Goal: Task Accomplishment & Management: Use online tool/utility

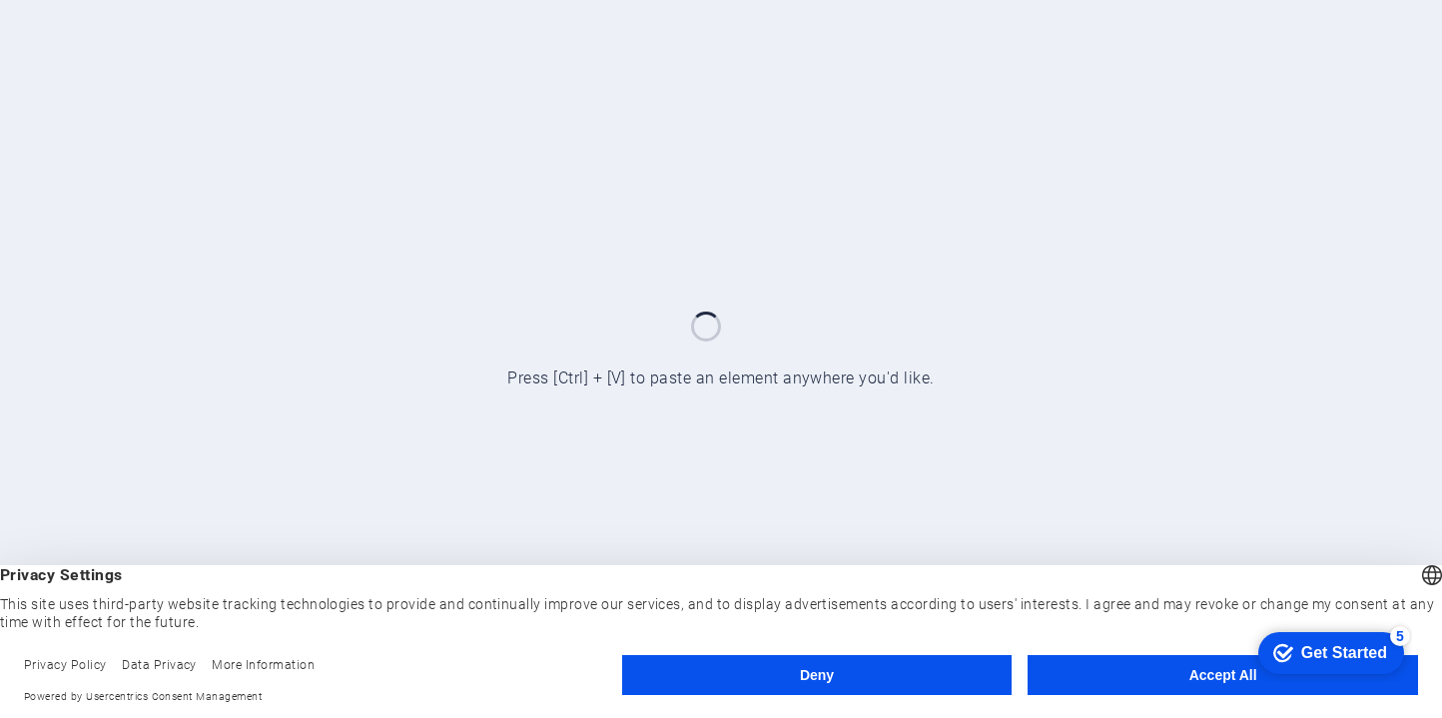
click at [1206, 664] on div "checkmark Get Started 5 First Steps in the Editor Let's guide you through the t…" at bounding box center [1231, 440] width 364 height 482
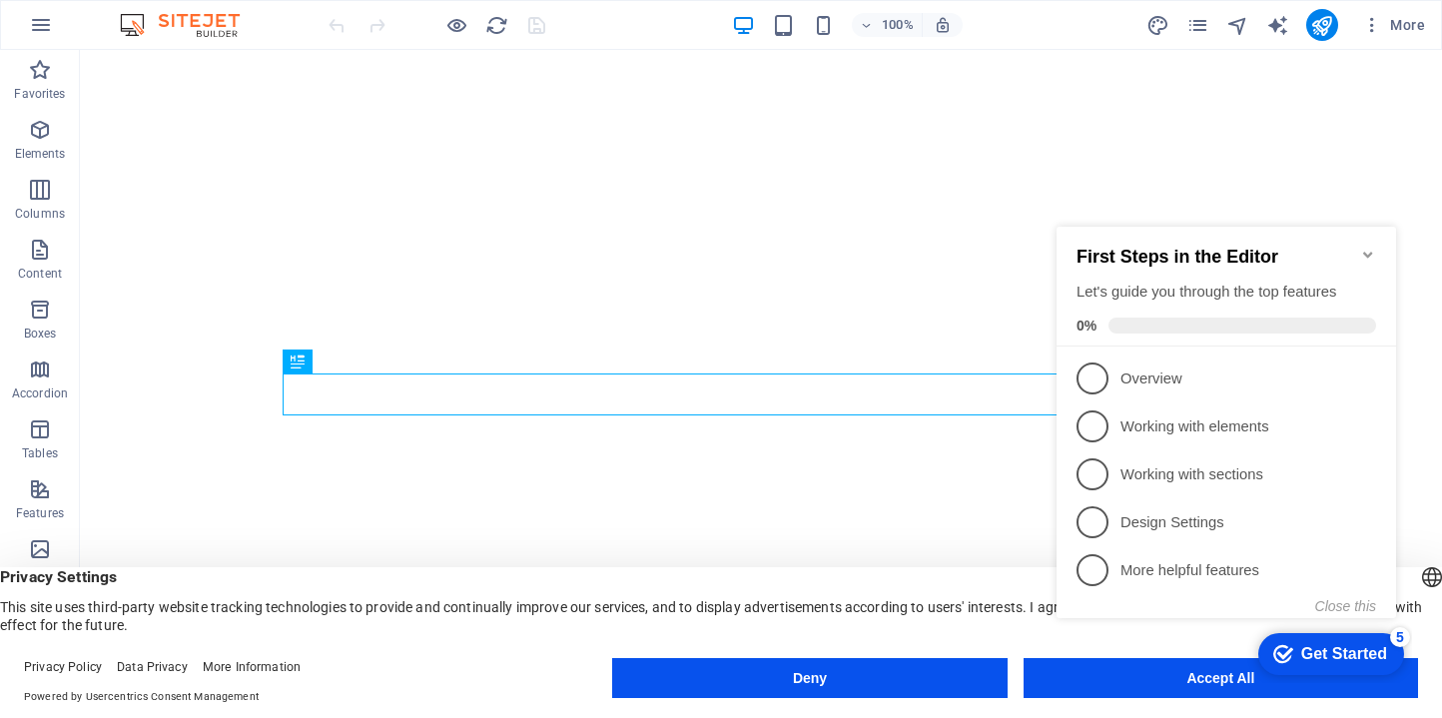
click at [1169, 687] on appcues-checklist "Contextual help checklist present on screen" at bounding box center [1231, 443] width 364 height 490
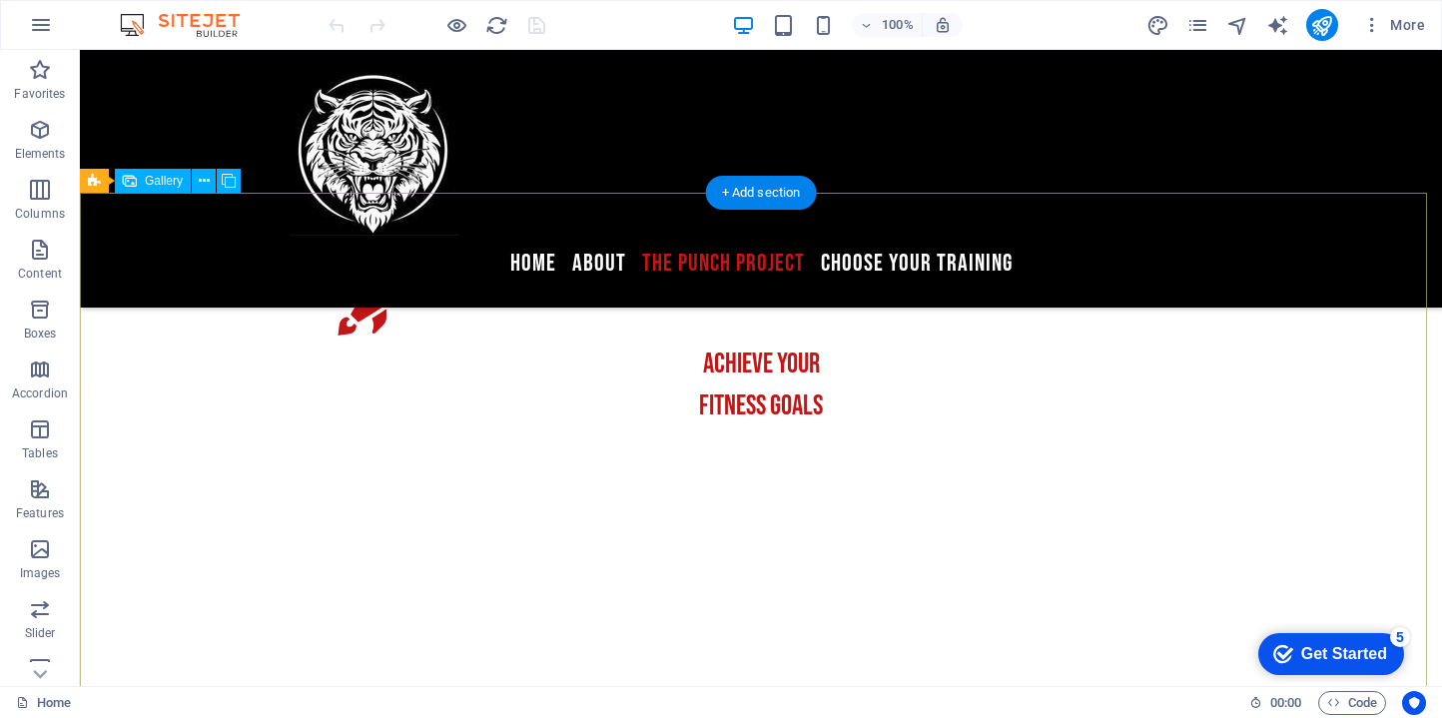
scroll to position [3455, 0]
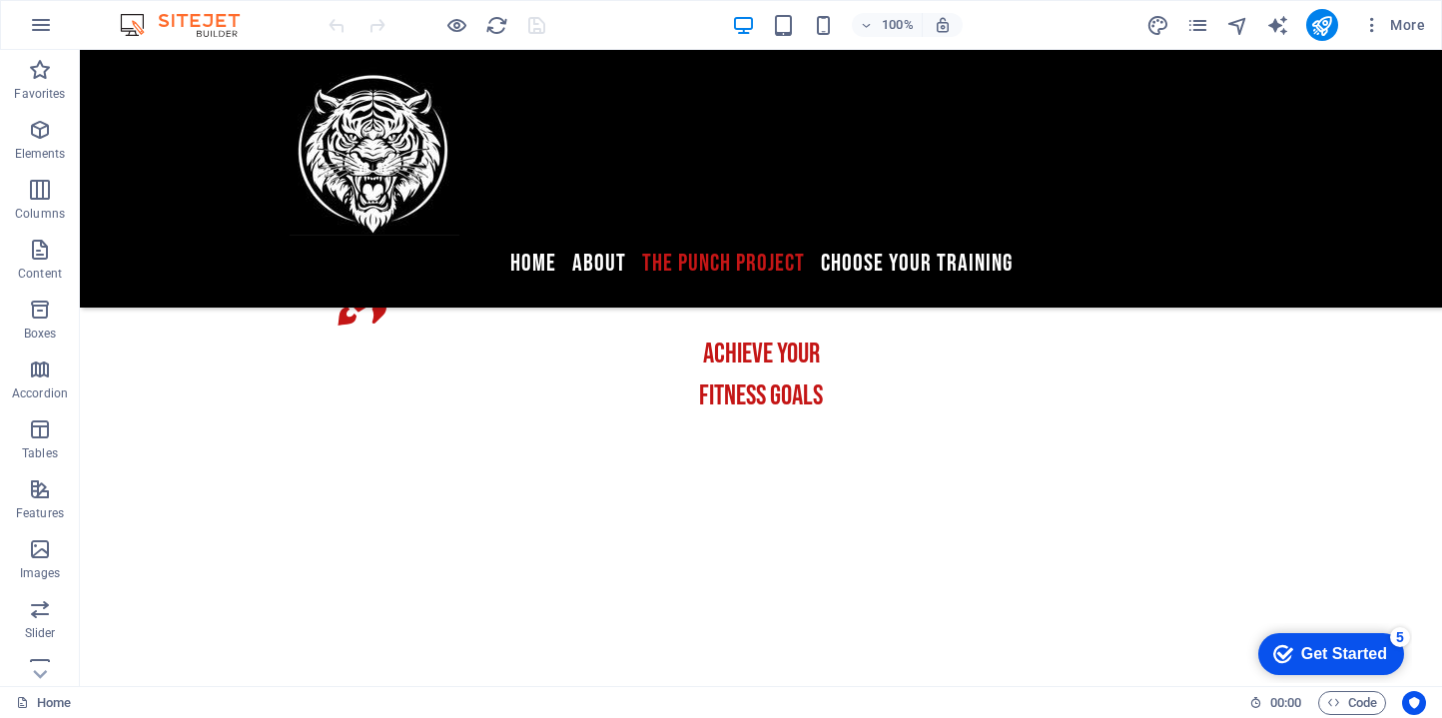
click at [0, 0] on div "Home 00 : 00 Code" at bounding box center [0, 0] width 0 height 0
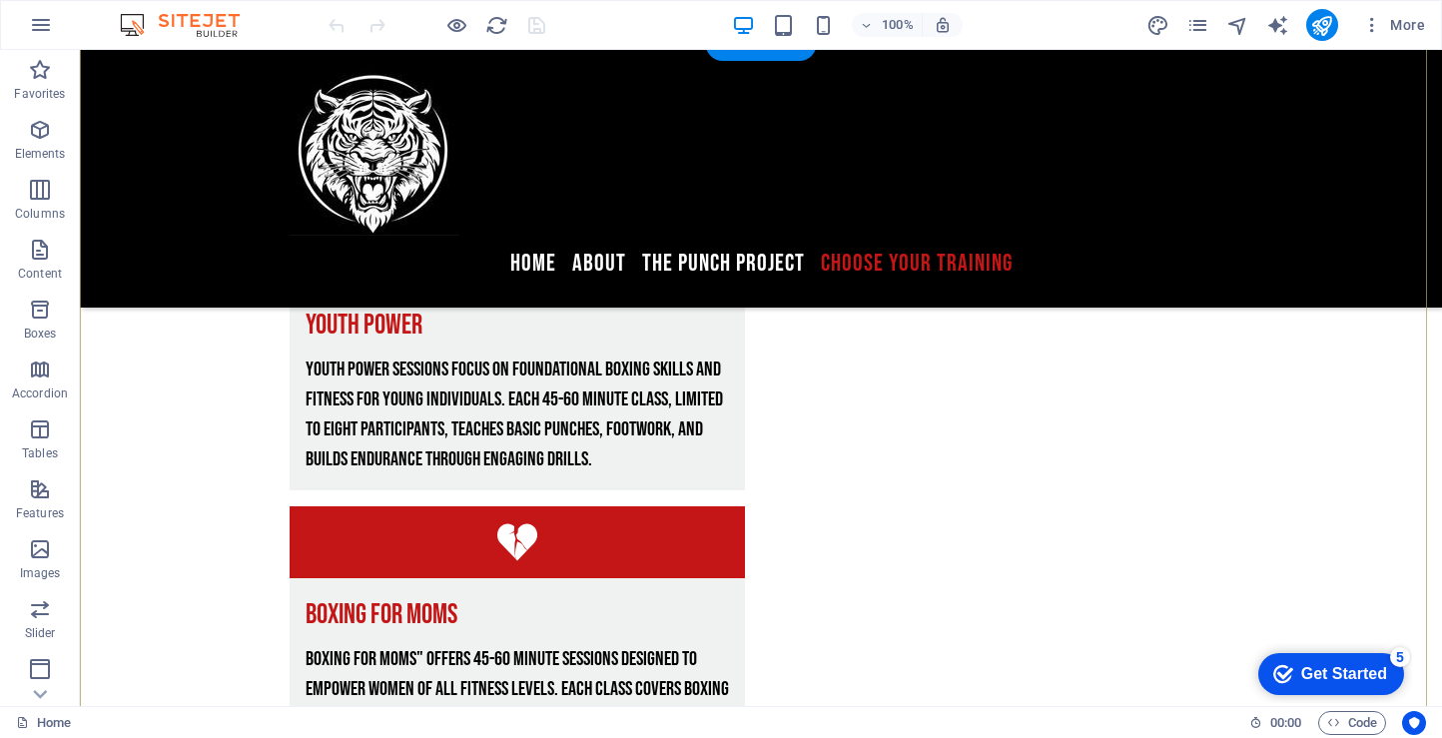
scroll to position [4708, 0]
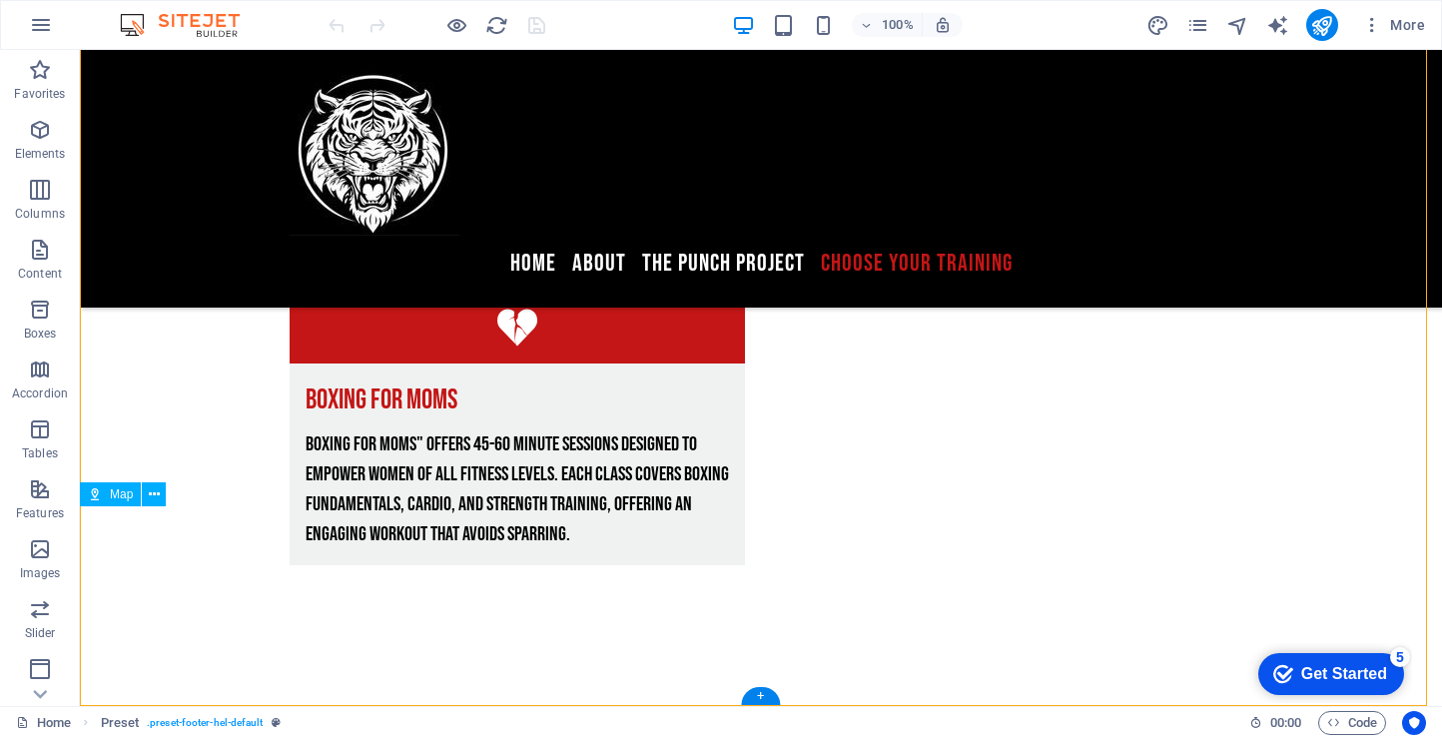
drag, startPoint x: 538, startPoint y: 605, endPoint x: 608, endPoint y: 619, distance: 71.3
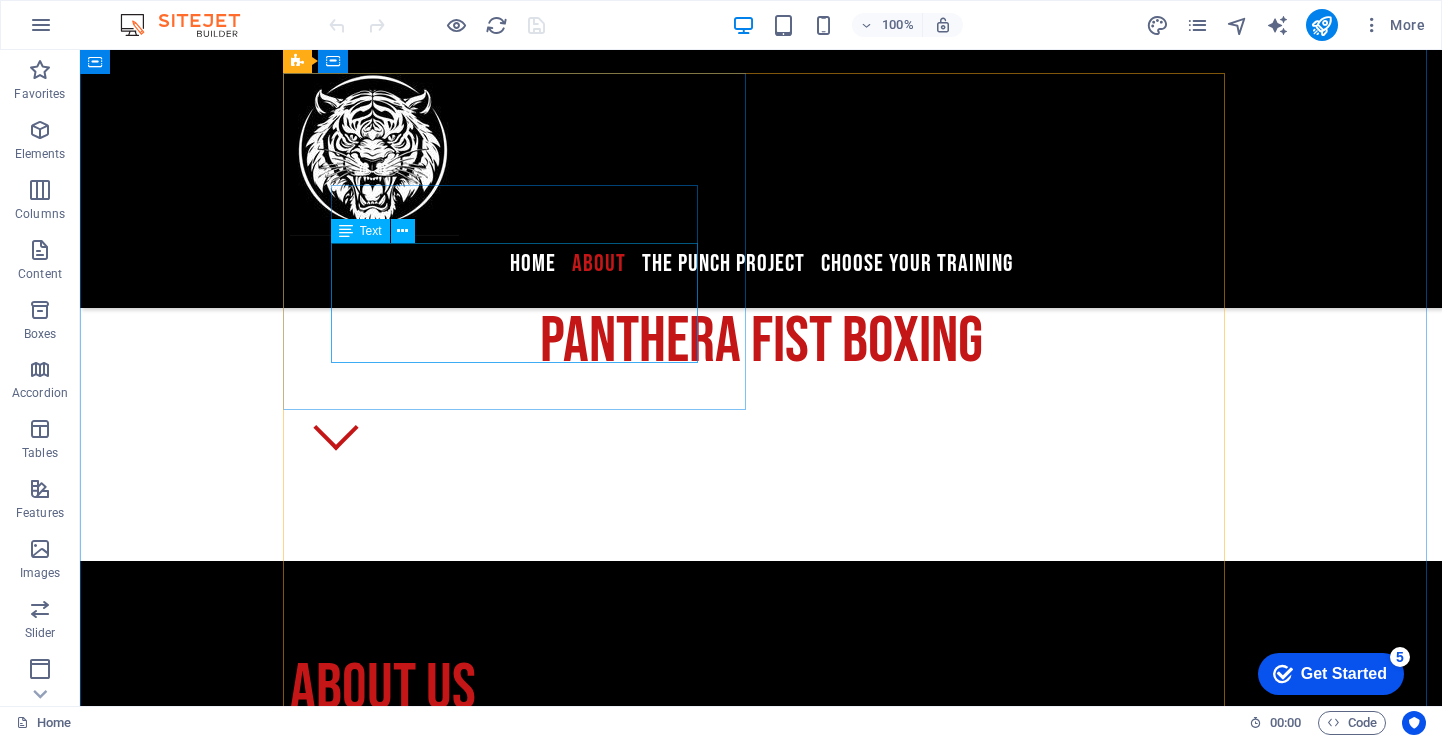
scroll to position [792, 0]
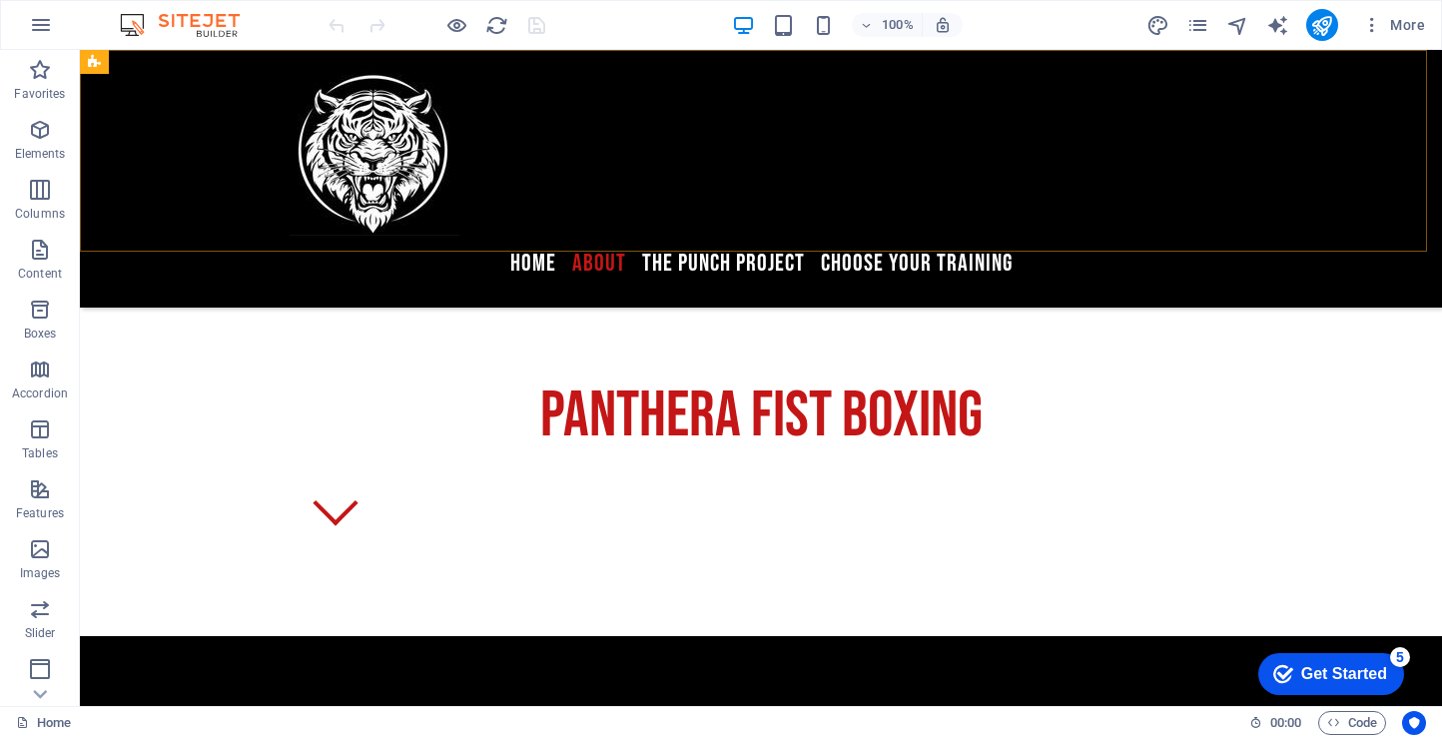
click at [219, 194] on div "Menu Home About The Punch Project Choose your training" at bounding box center [761, 179] width 1362 height 258
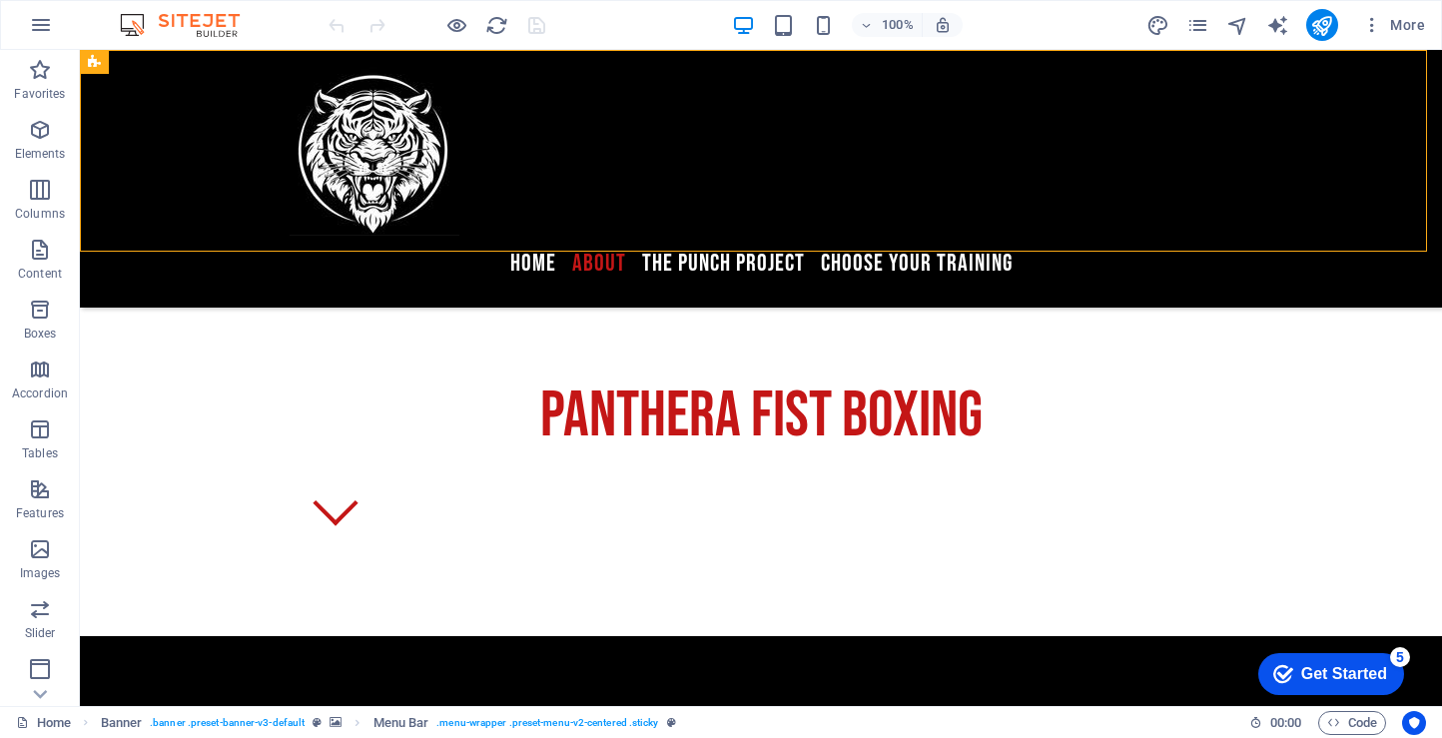
click at [632, 218] on div "Menu Home About The Punch Project Choose your training" at bounding box center [761, 179] width 1362 height 258
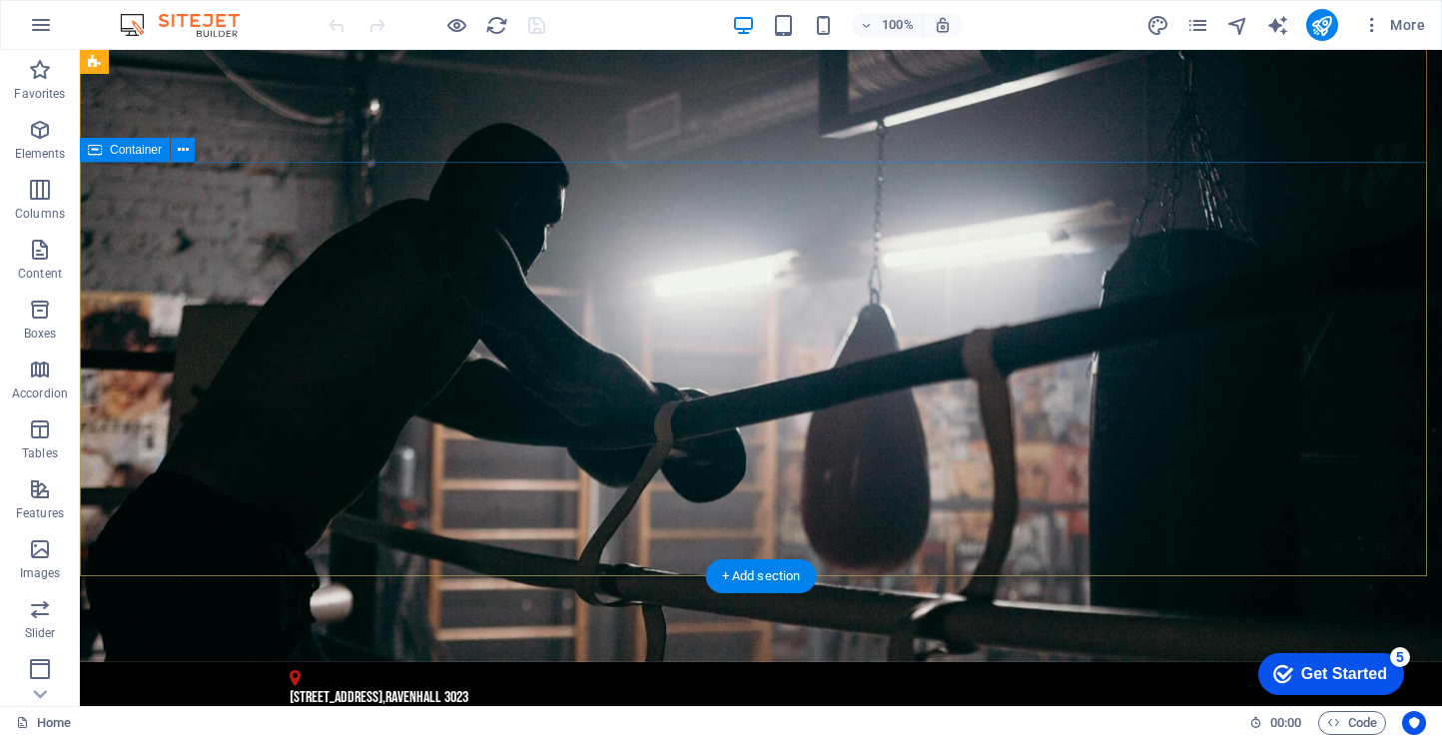
scroll to position [0, 0]
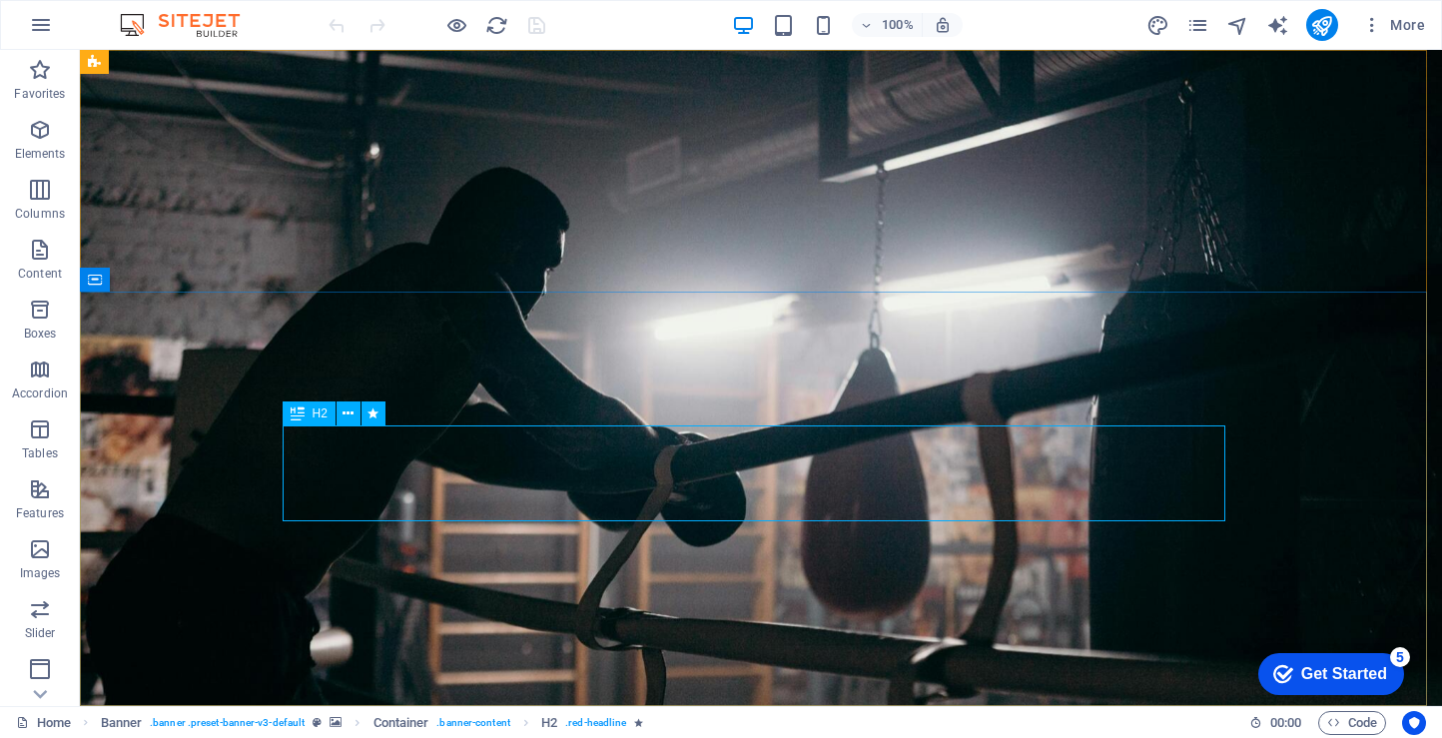
click at [298, 420] on icon at bounding box center [298, 413] width 14 height 24
click at [294, 414] on icon at bounding box center [298, 413] width 14 height 24
click at [308, 415] on div "H2" at bounding box center [309, 413] width 53 height 24
click at [346, 415] on icon at bounding box center [348, 413] width 11 height 21
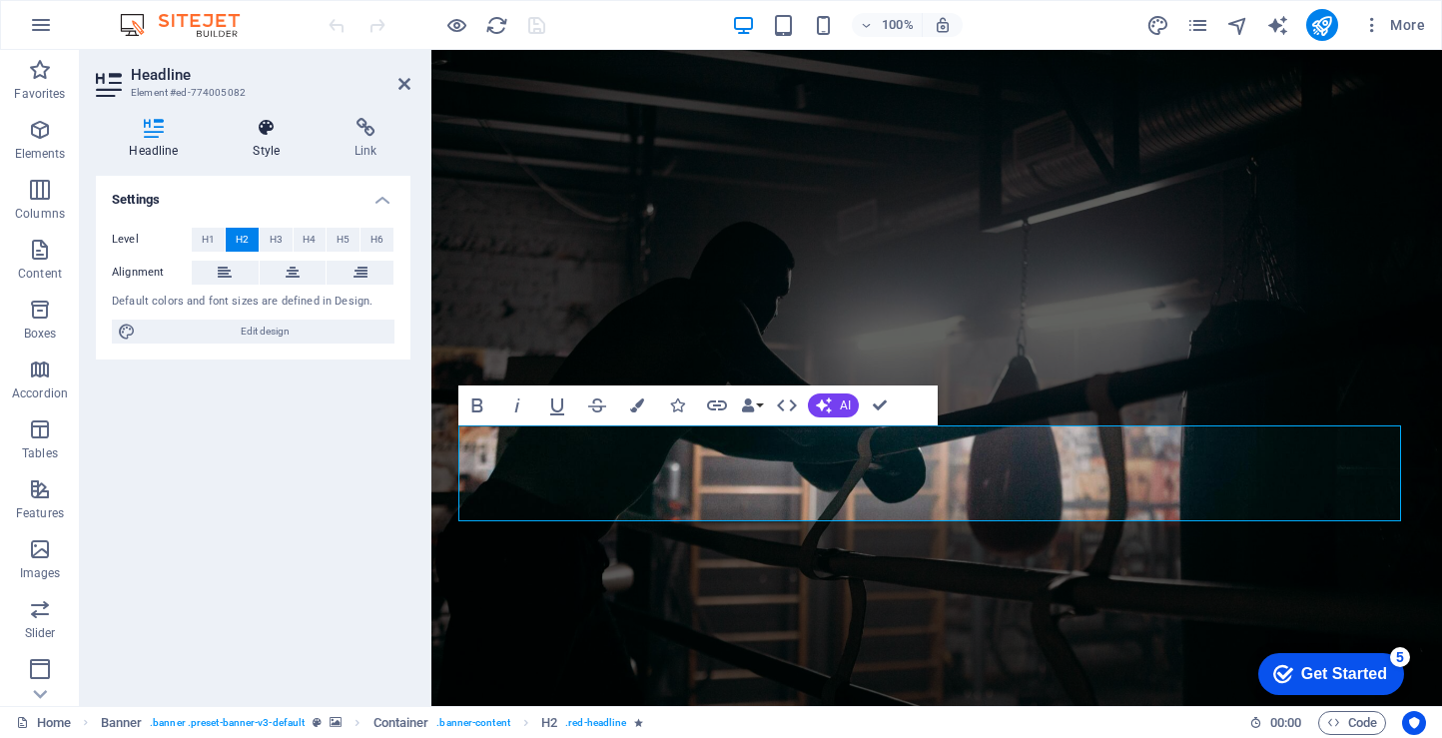
click at [260, 143] on h4 "Style" at bounding box center [271, 139] width 102 height 42
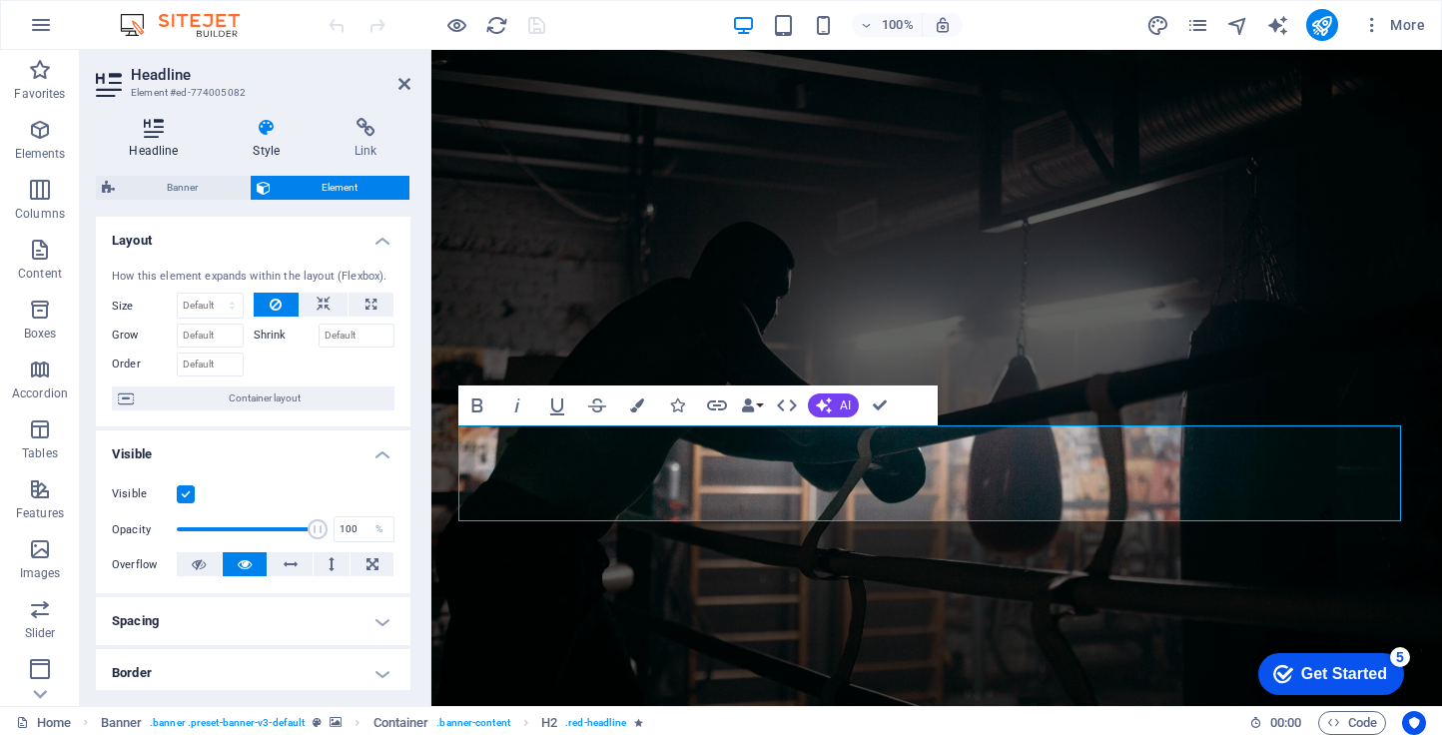
click at [122, 134] on icon at bounding box center [154, 128] width 116 height 20
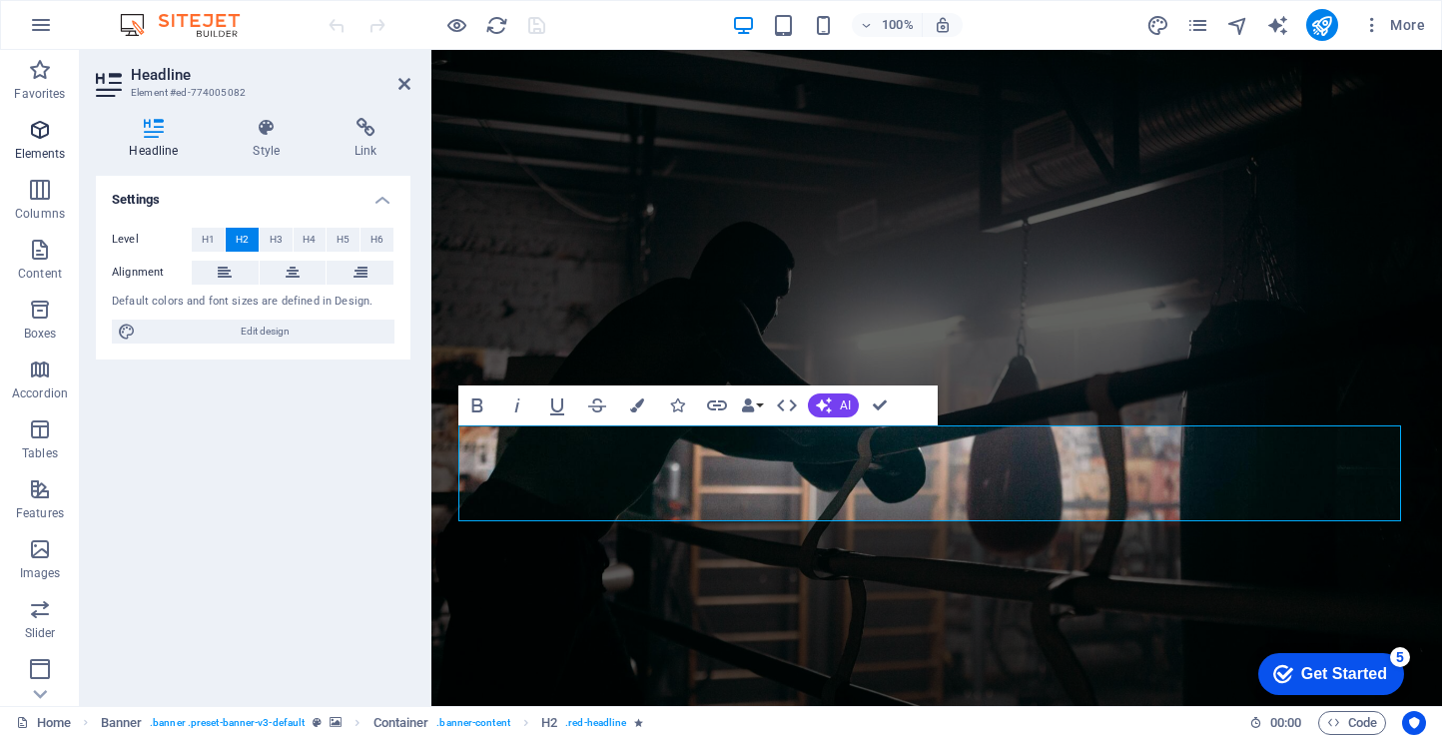
click at [40, 138] on icon "button" at bounding box center [40, 130] width 24 height 24
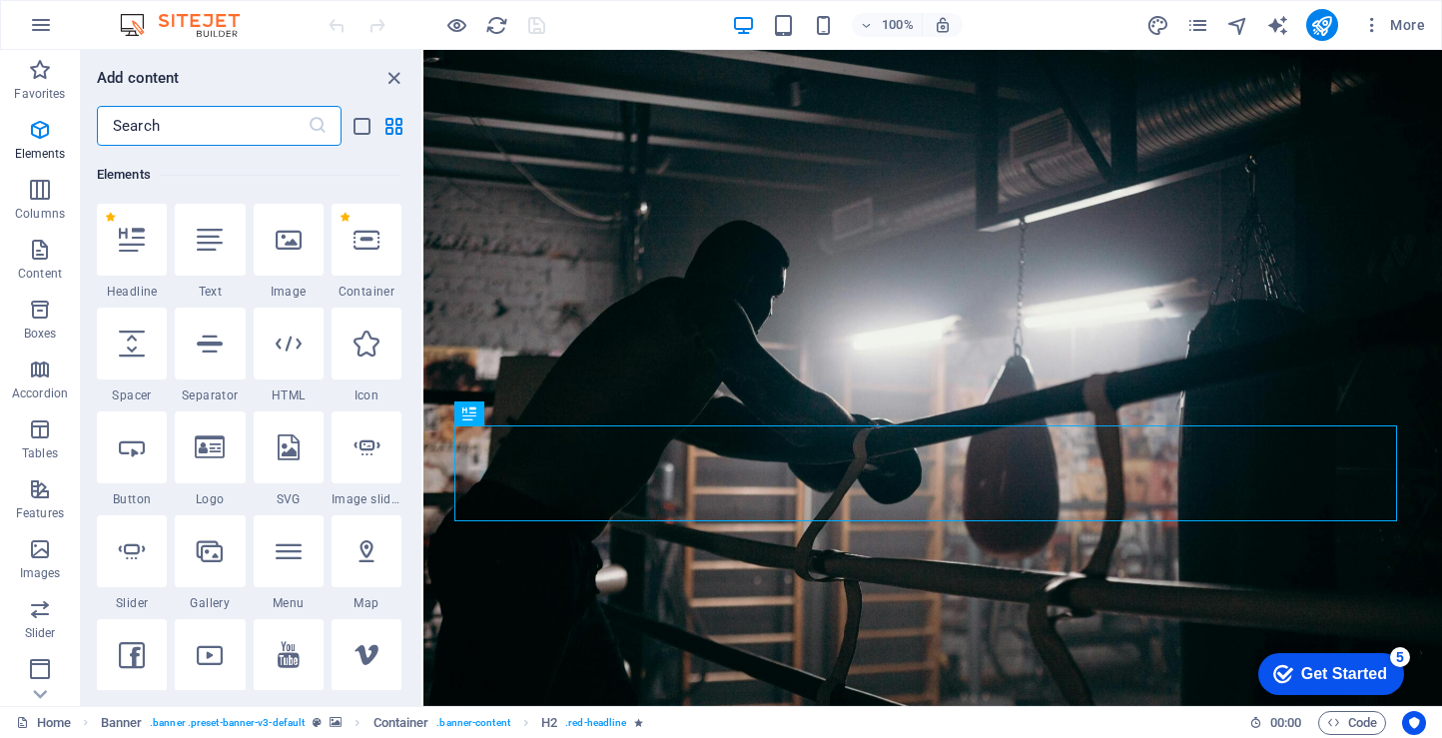
scroll to position [213, 0]
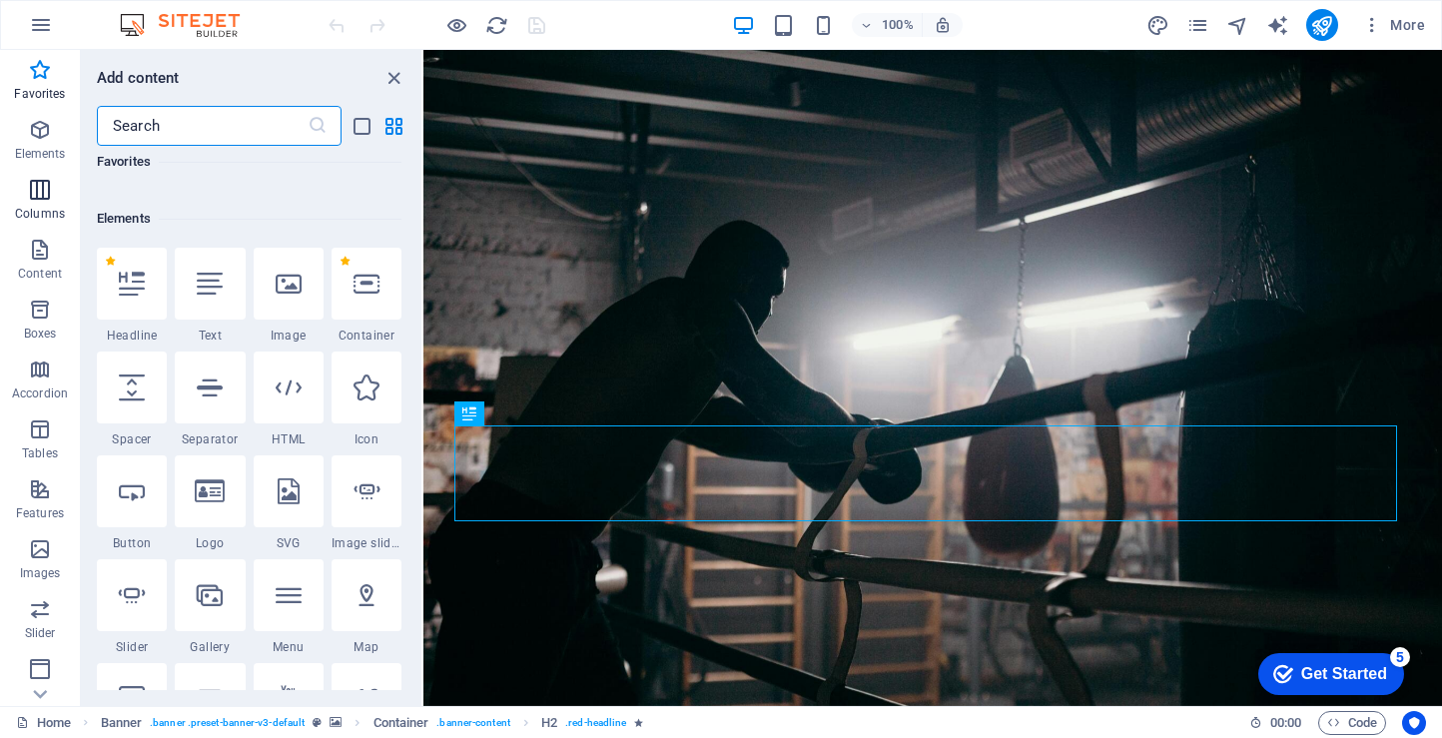
click at [40, 208] on p "Columns" at bounding box center [40, 214] width 50 height 16
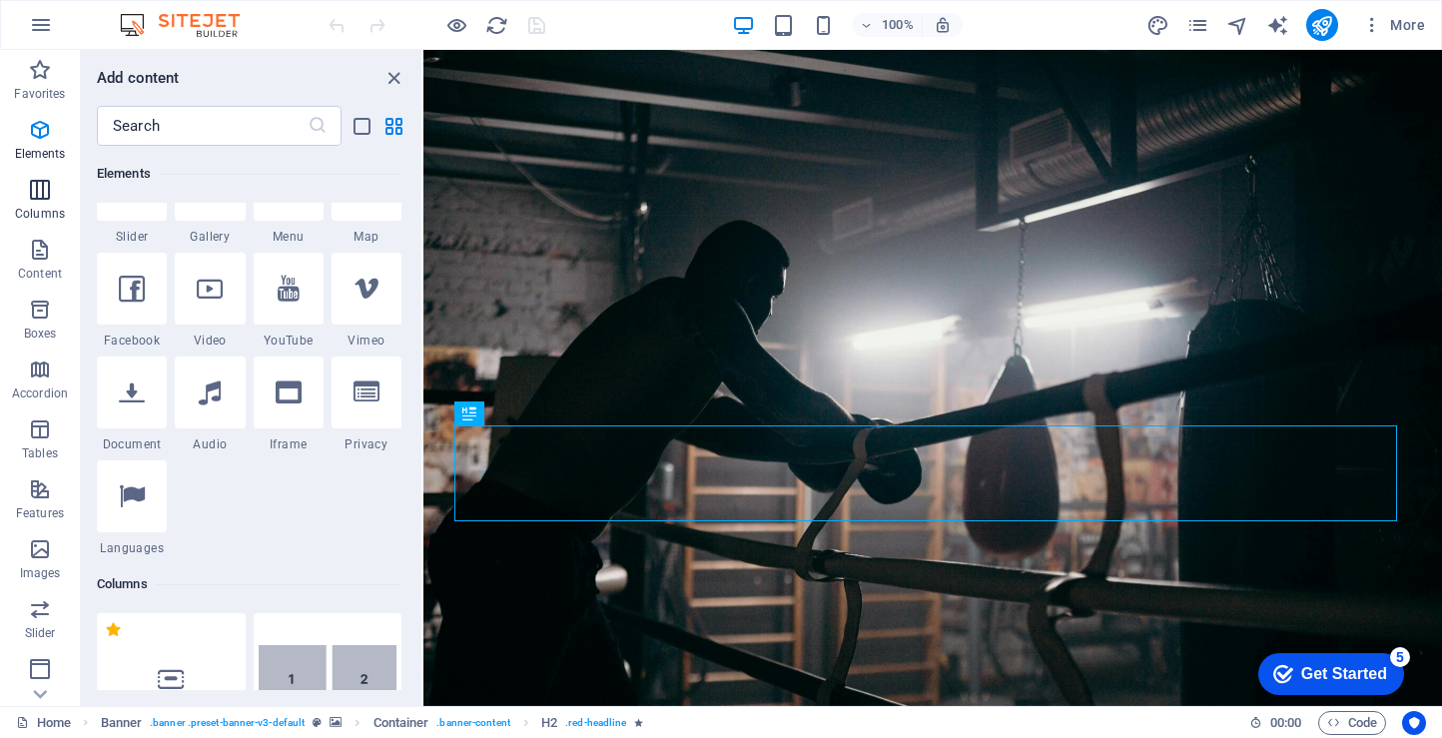
scroll to position [989, 0]
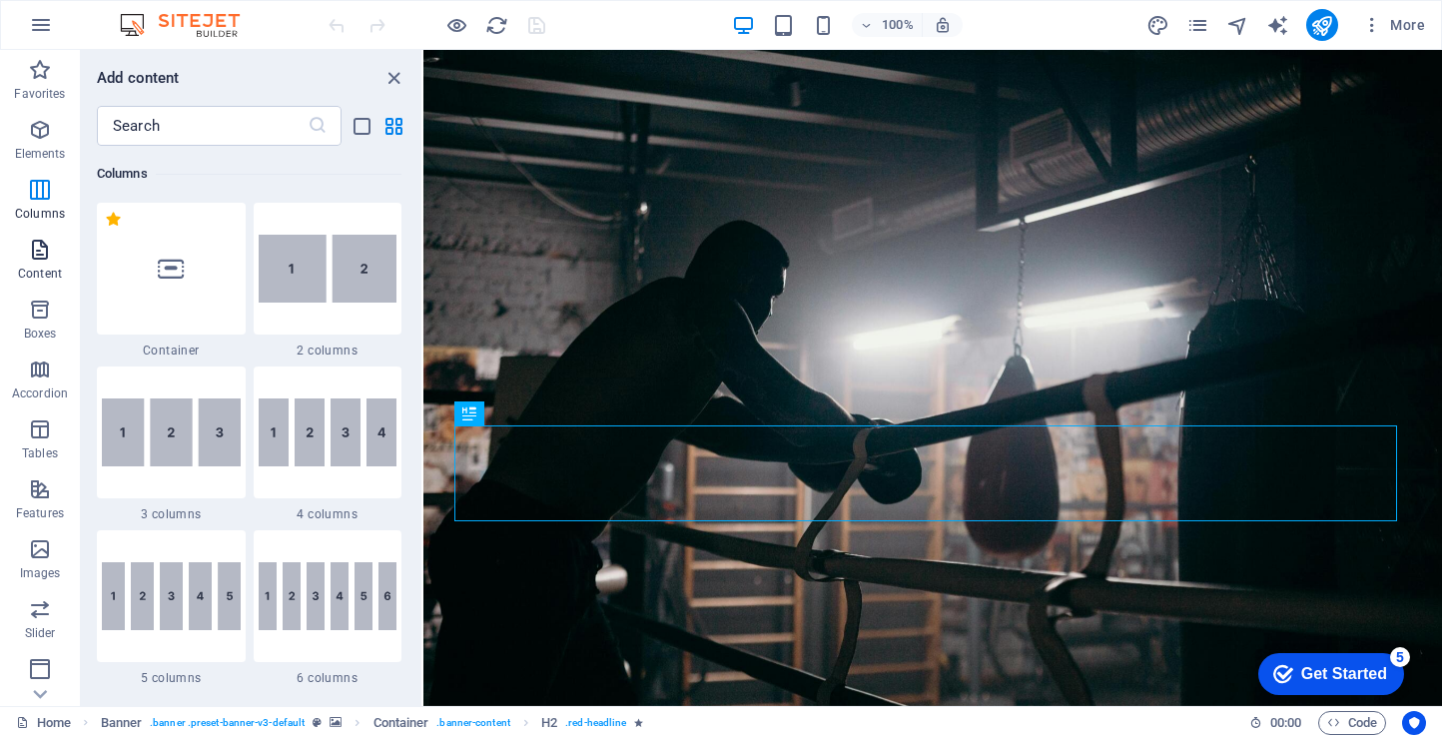
click at [45, 283] on span "Content" at bounding box center [40, 262] width 80 height 48
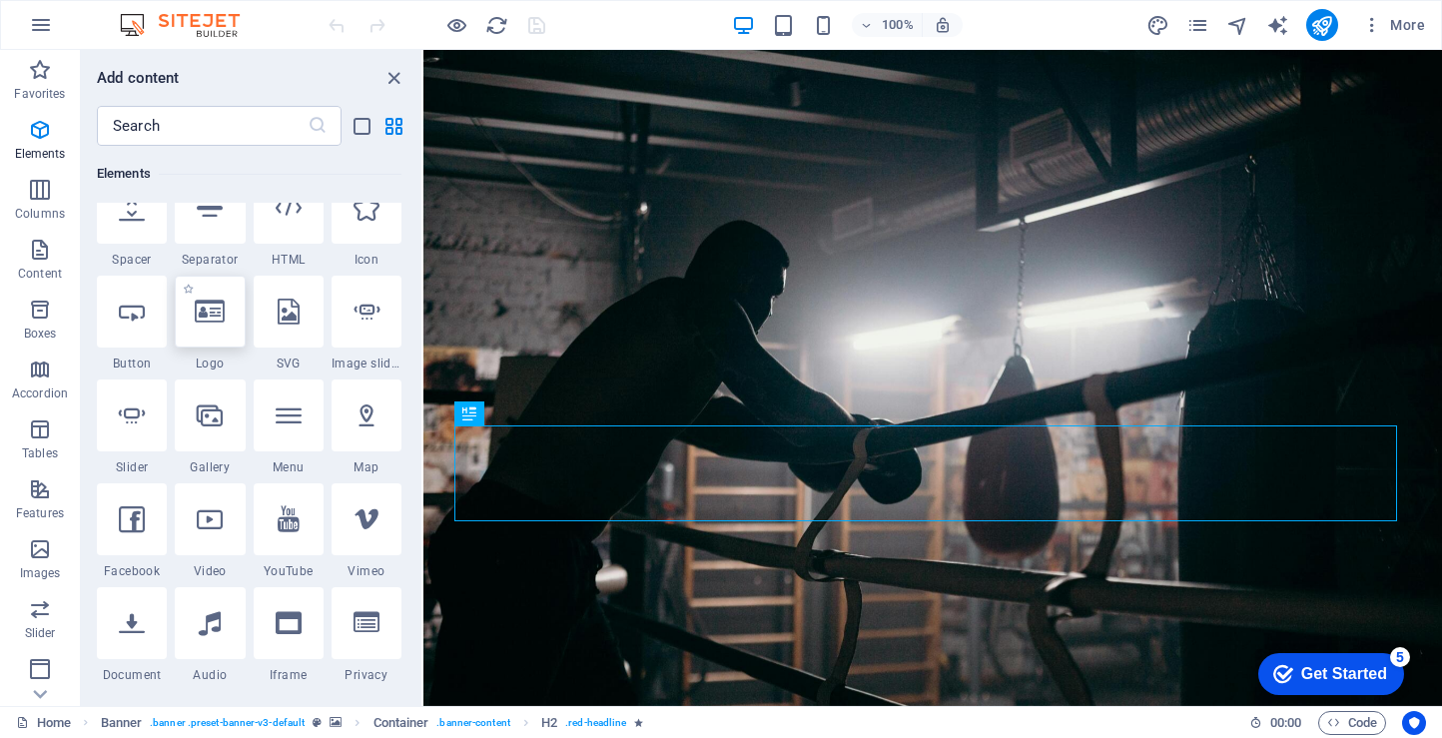
scroll to position [0, 0]
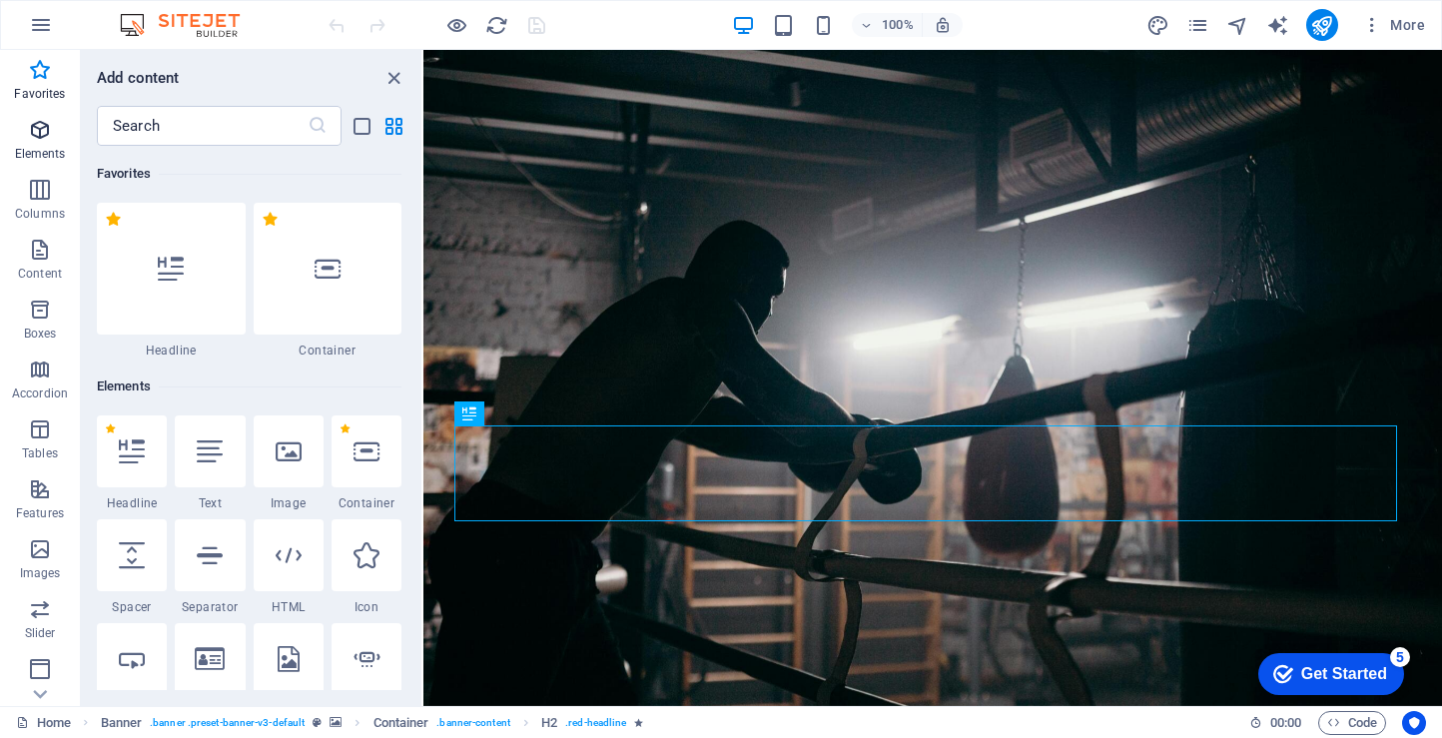
click at [56, 152] on p "Elements" at bounding box center [40, 154] width 51 height 16
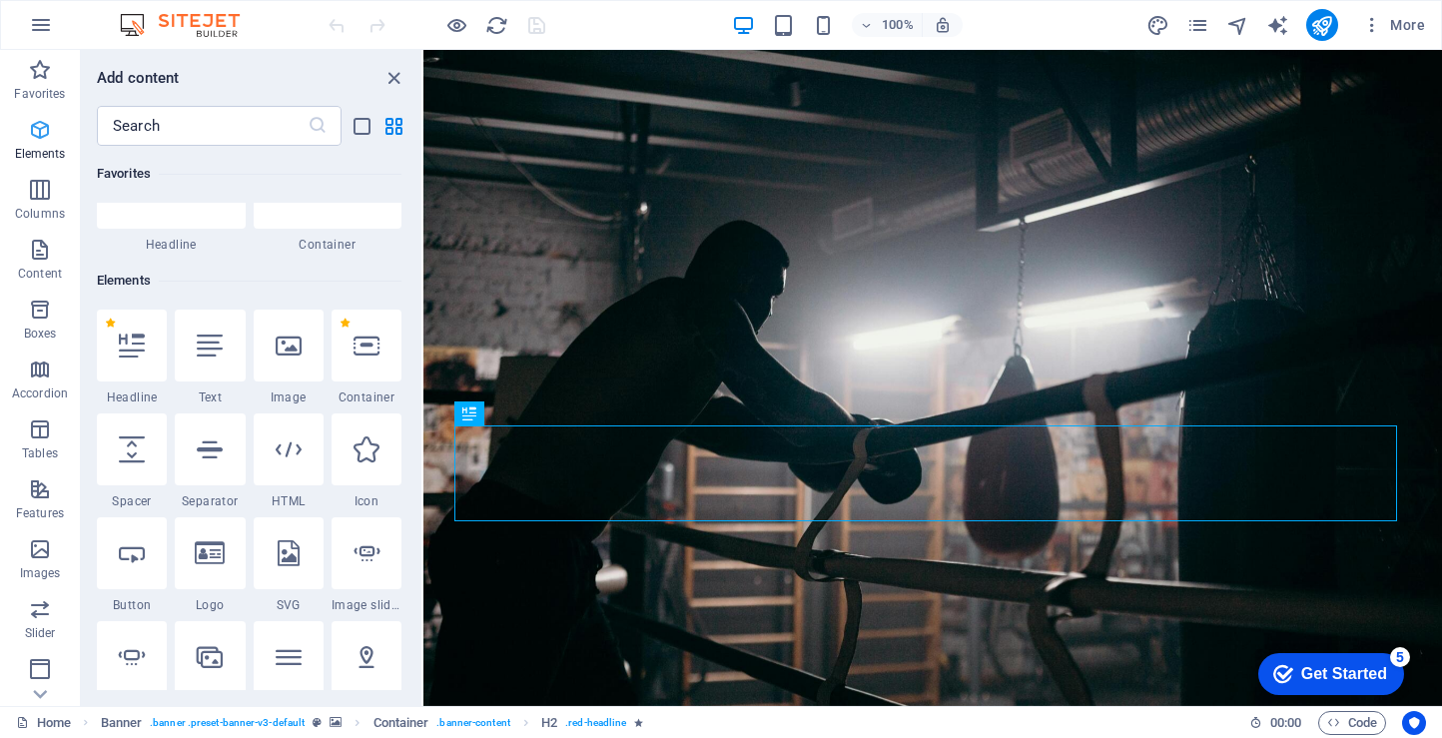
scroll to position [213, 0]
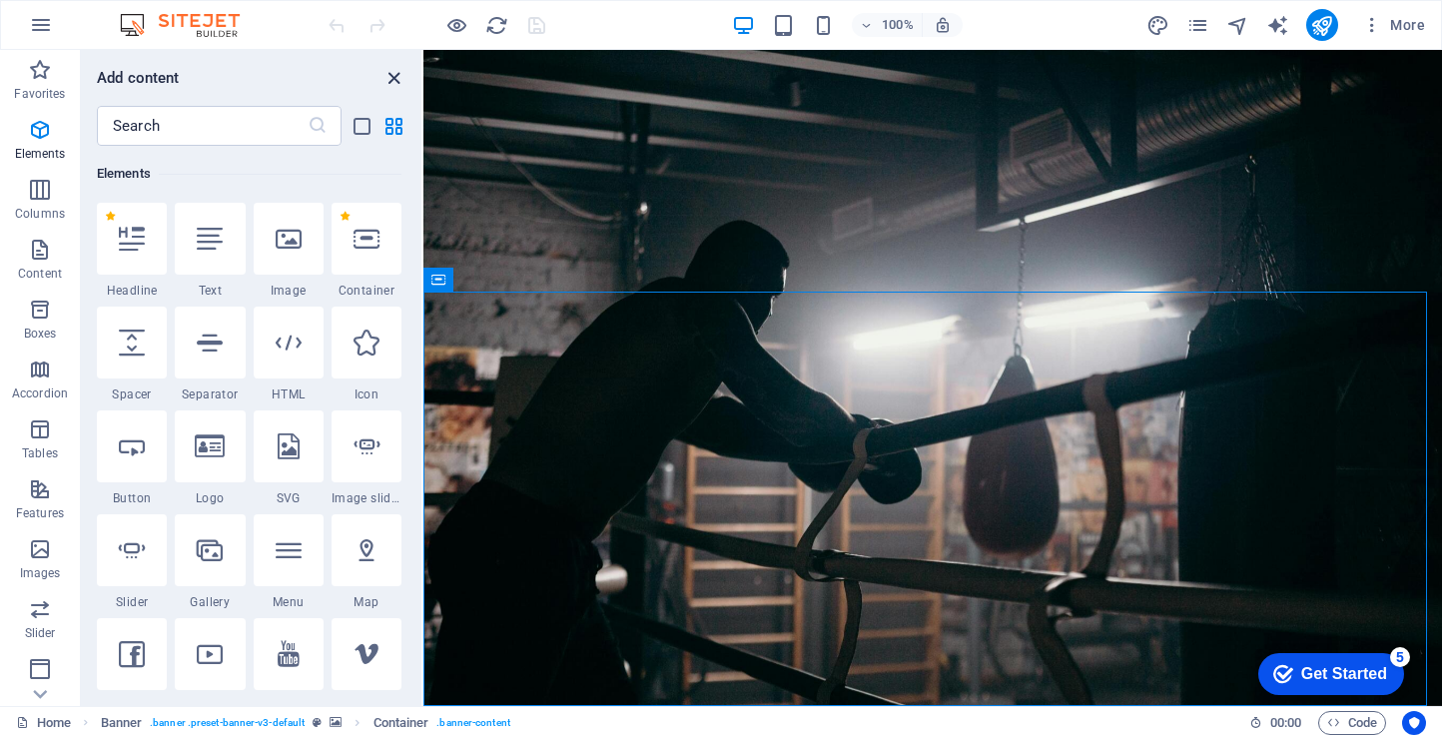
click at [396, 78] on icon "close panel" at bounding box center [393, 78] width 23 height 23
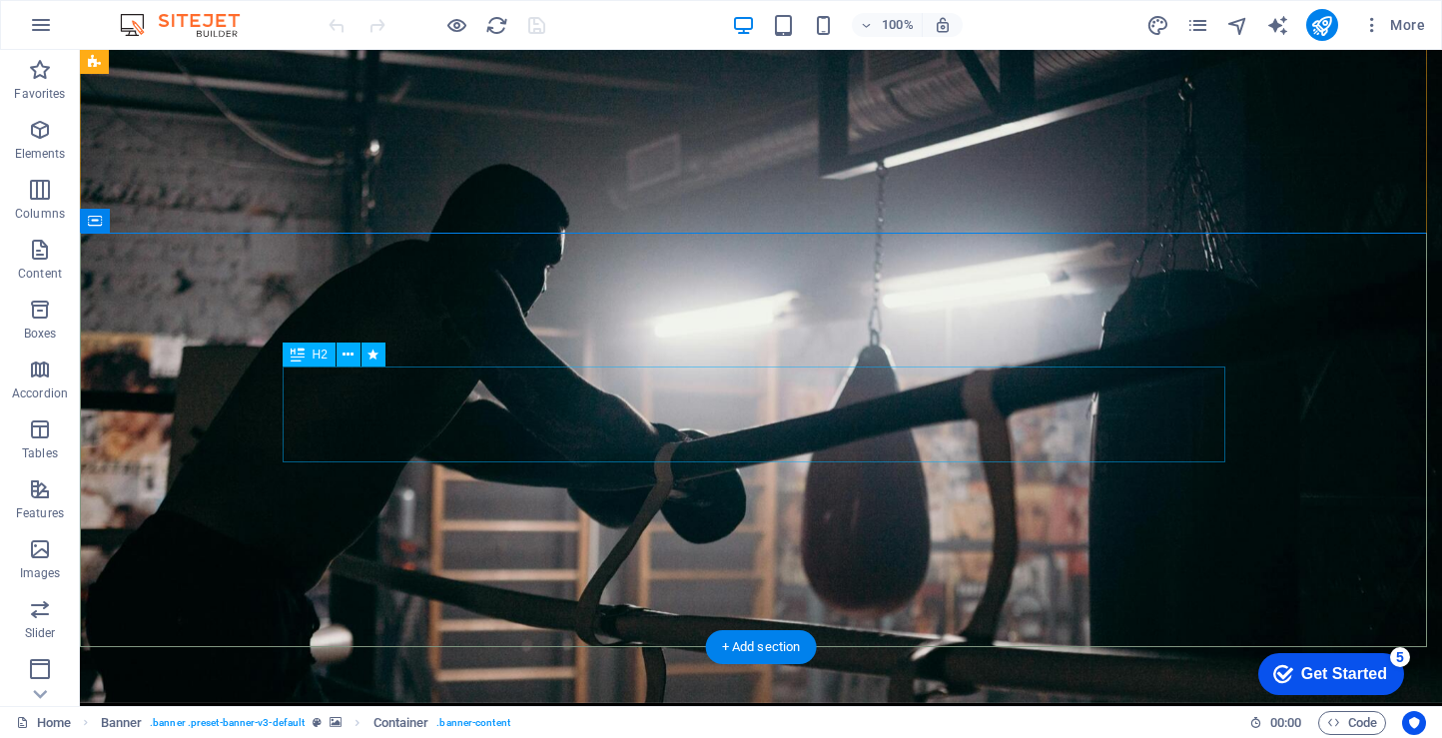
scroll to position [0, 0]
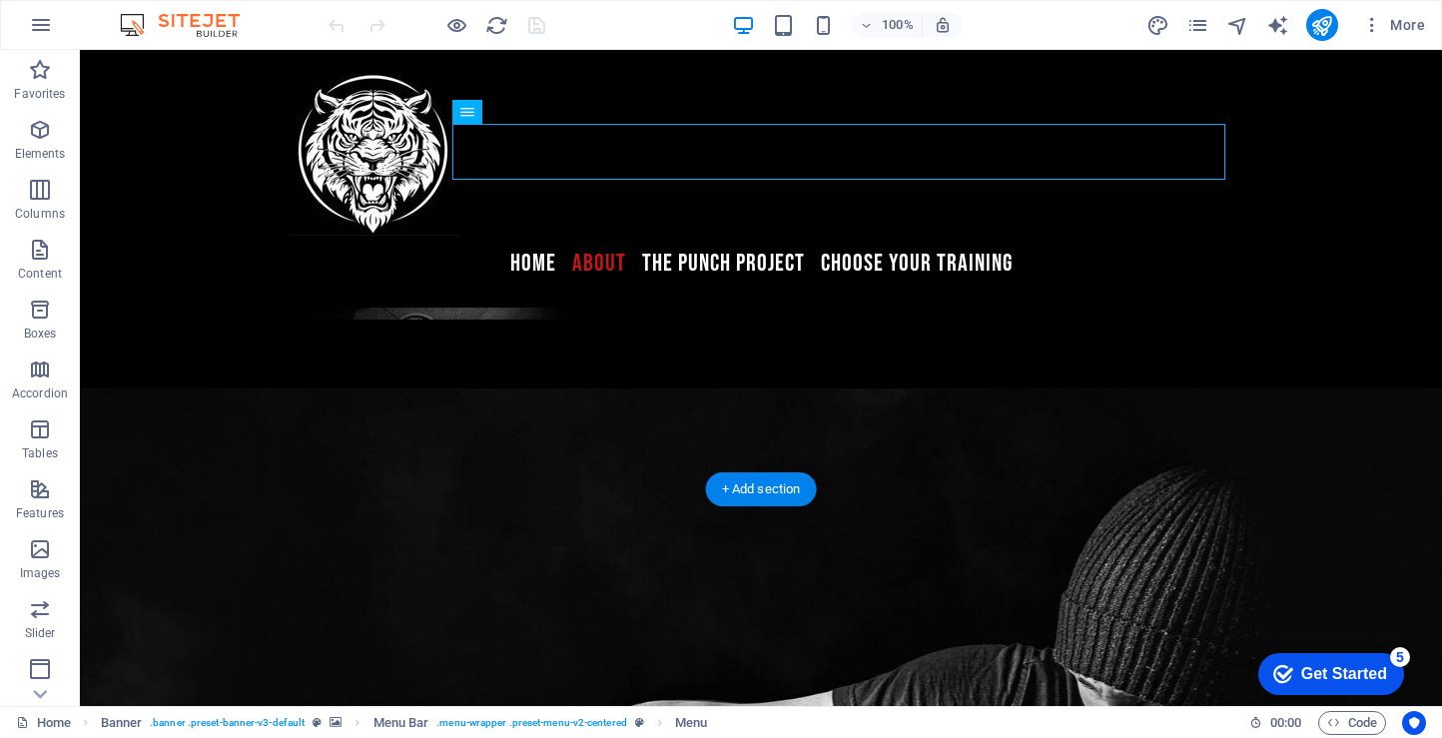
scroll to position [976, 0]
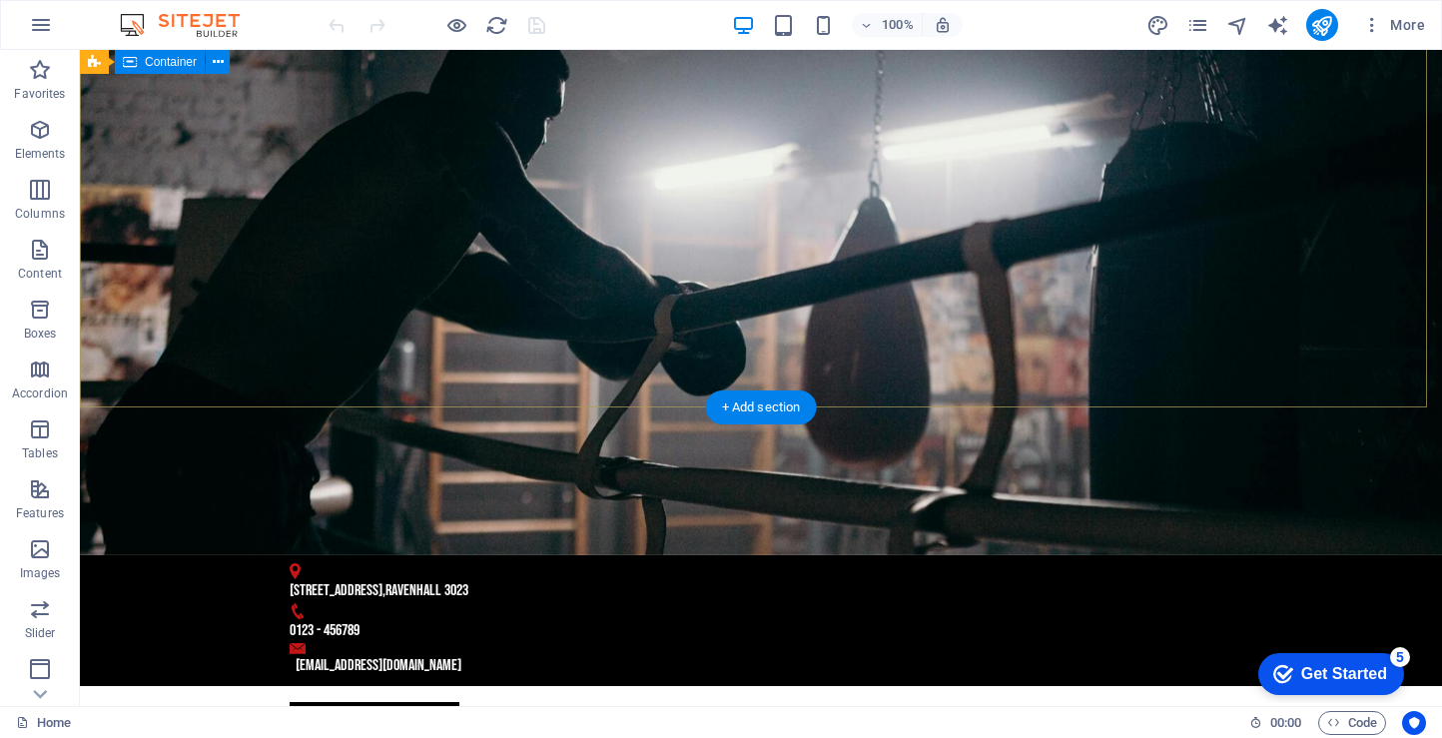
scroll to position [0, 0]
